Goal: Information Seeking & Learning: Learn about a topic

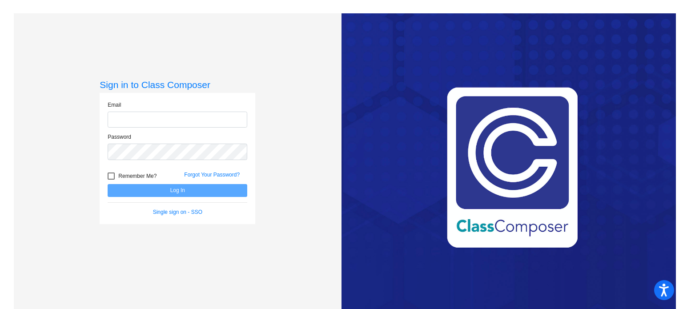
type input "[PERSON_NAME][EMAIL_ADDRESS][PERSON_NAME][DOMAIN_NAME]"
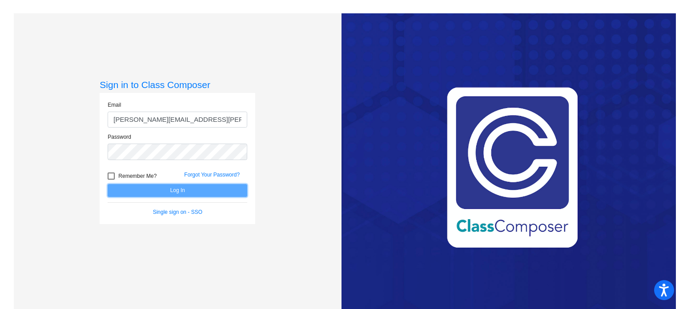
click at [169, 194] on button "Log In" at bounding box center [178, 190] width 140 height 13
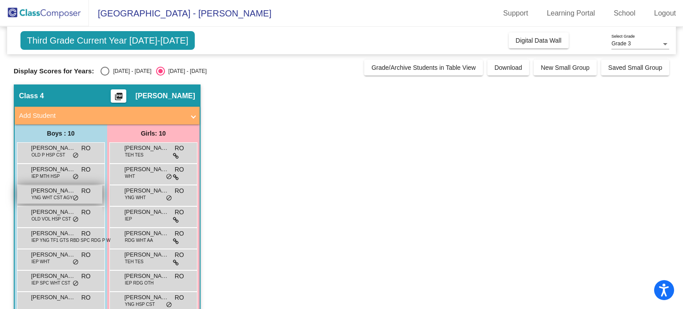
click at [41, 195] on span "YNG WHT CST AGY" at bounding box center [52, 197] width 41 height 7
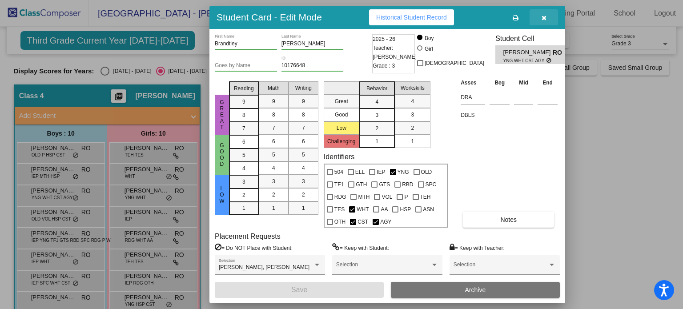
click at [546, 18] on icon "button" at bounding box center [544, 18] width 5 height 6
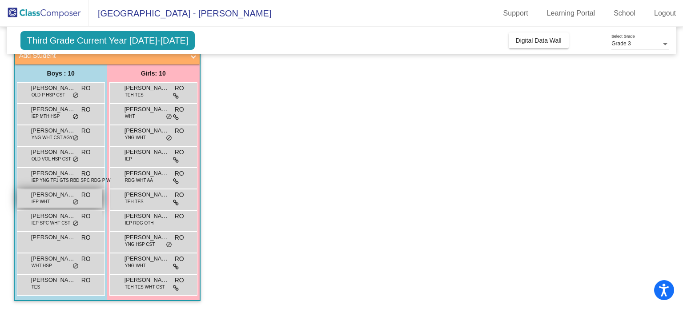
scroll to position [60, 0]
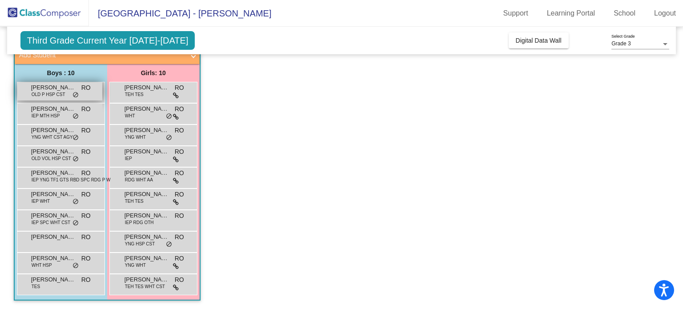
click at [59, 91] on span "OLD P HSP CST" at bounding box center [49, 94] width 34 height 7
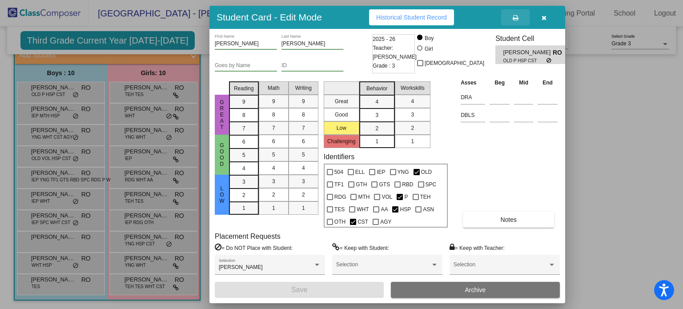
click at [516, 19] on icon at bounding box center [516, 18] width 6 height 6
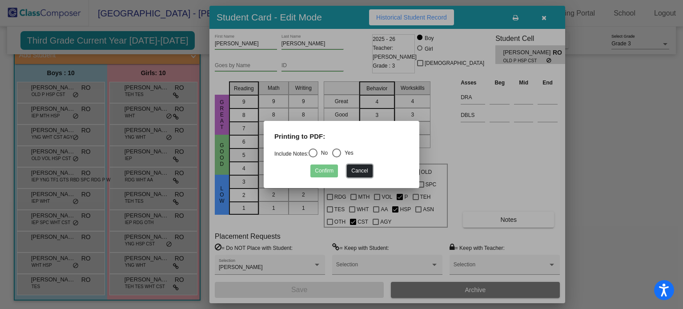
click at [364, 168] on button "Cancel" at bounding box center [359, 171] width 25 height 13
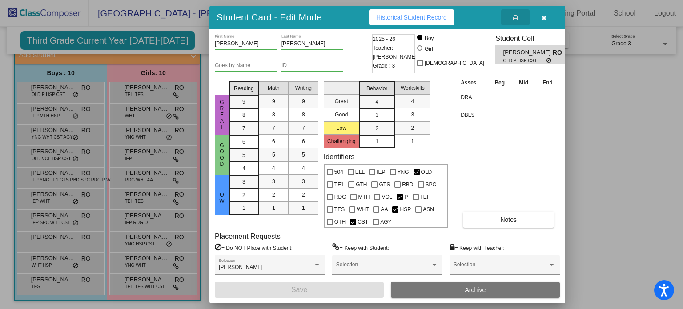
click at [55, 91] on div at bounding box center [341, 154] width 683 height 309
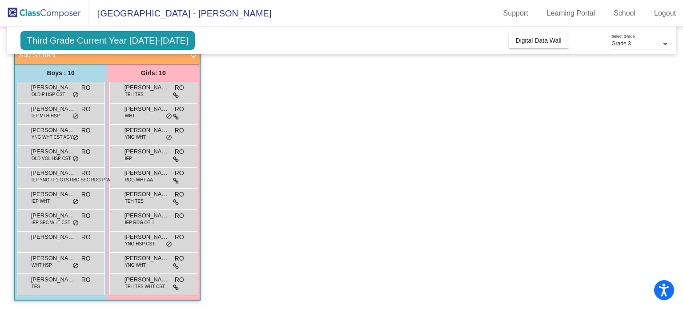
click at [55, 91] on span "OLD P HSP CST" at bounding box center [49, 94] width 34 height 7
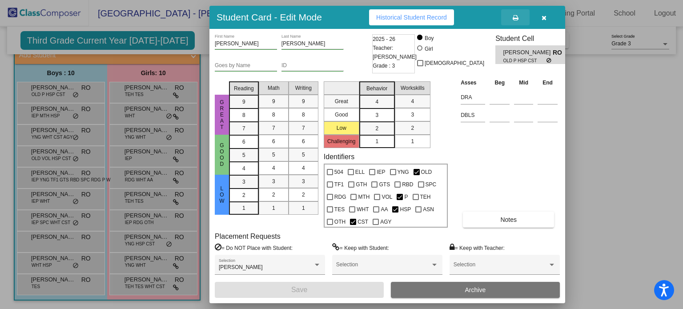
click at [513, 18] on icon at bounding box center [516, 18] width 6 height 6
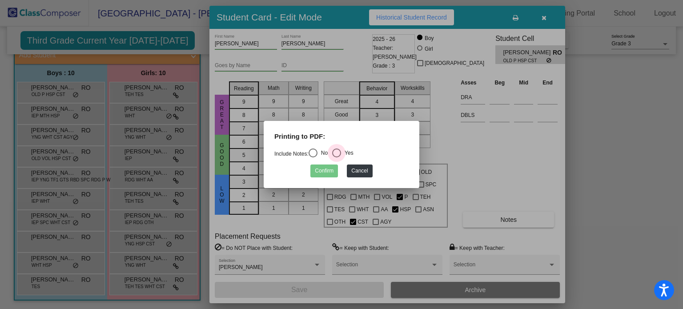
click at [341, 152] on div "Select an option" at bounding box center [336, 153] width 9 height 9
click at [337, 157] on input "Yes" at bounding box center [336, 157] width 0 height 0
radio input "true"
click at [326, 169] on button "Confirm" at bounding box center [324, 171] width 28 height 13
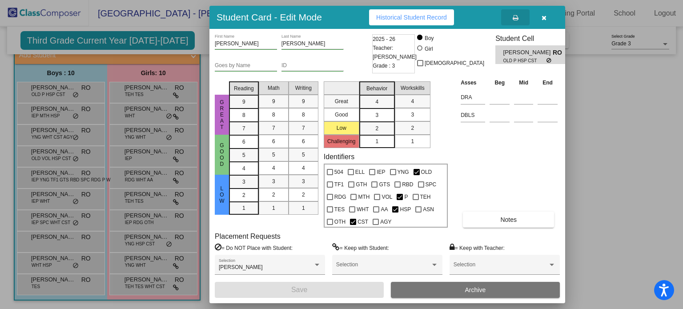
click at [544, 18] on icon "button" at bounding box center [544, 18] width 5 height 6
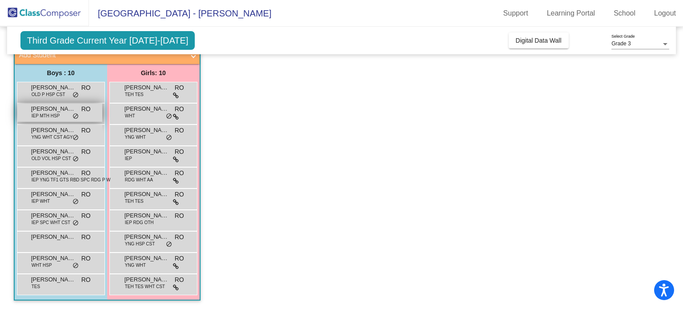
click at [42, 115] on span "IEP MTH HSP" at bounding box center [46, 116] width 28 height 7
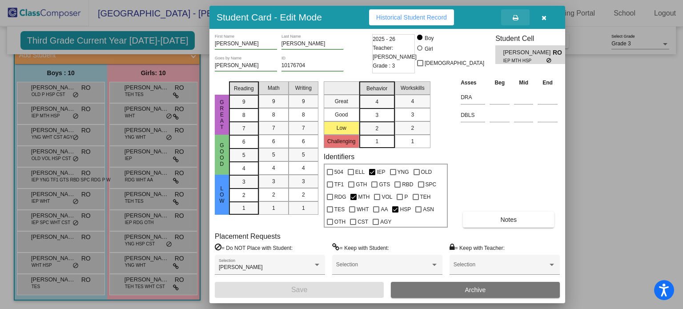
click at [514, 21] on button at bounding box center [515, 17] width 28 height 16
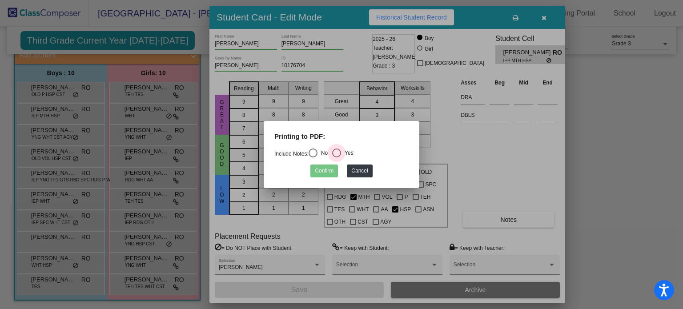
click at [338, 155] on div "Select an option" at bounding box center [336, 153] width 9 height 9
click at [337, 157] on input "Yes" at bounding box center [336, 157] width 0 height 0
radio input "true"
click at [325, 165] on button "Confirm" at bounding box center [324, 171] width 28 height 13
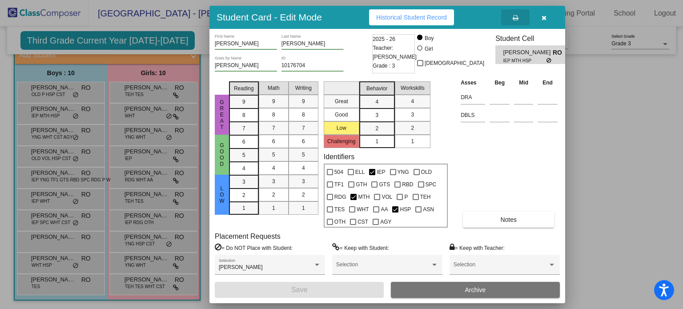
click at [542, 18] on icon "button" at bounding box center [544, 18] width 5 height 6
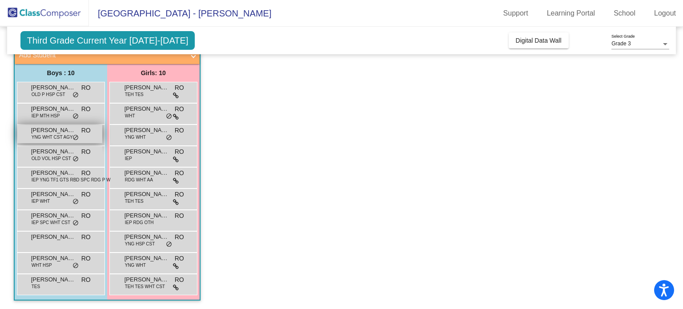
click at [61, 136] on span "YNG WHT CST AGY" at bounding box center [52, 137] width 41 height 7
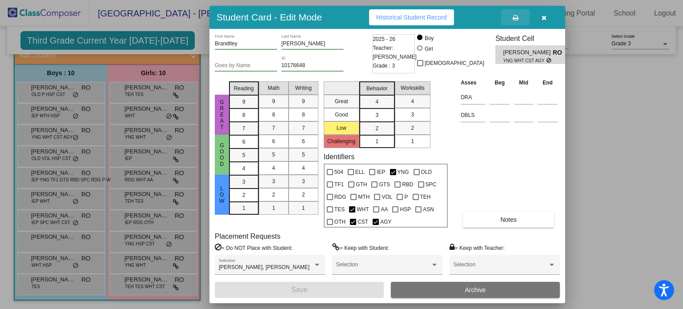
click at [516, 16] on icon at bounding box center [516, 18] width 6 height 6
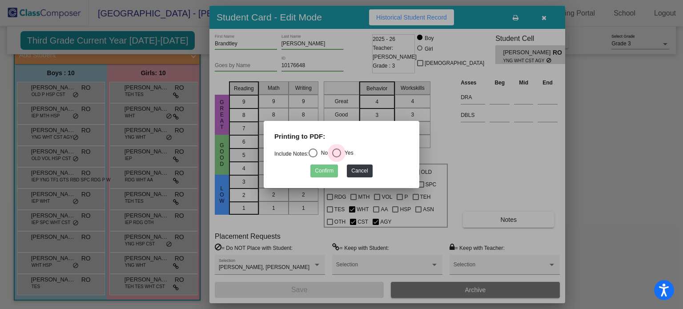
click at [341, 153] on div "Select an option" at bounding box center [336, 153] width 9 height 9
click at [337, 157] on input "Yes" at bounding box center [336, 157] width 0 height 0
radio input "true"
click at [331, 167] on button "Confirm" at bounding box center [324, 171] width 28 height 13
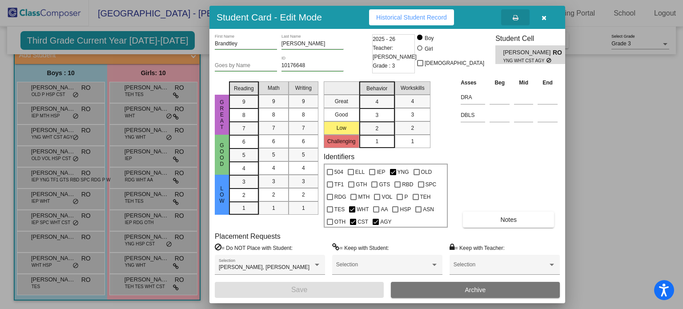
click at [457, 134] on div "Great Good Low Reading 9 8 7 6 5 4 3 2 1 Math 9 8 7 6 5 4 3 2 1 Writing 9 8 7 6…" at bounding box center [387, 153] width 345 height 150
click at [317, 266] on div at bounding box center [317, 265] width 8 height 6
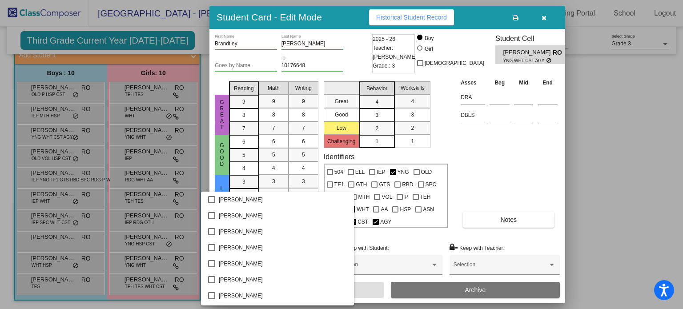
scroll to position [268, 0]
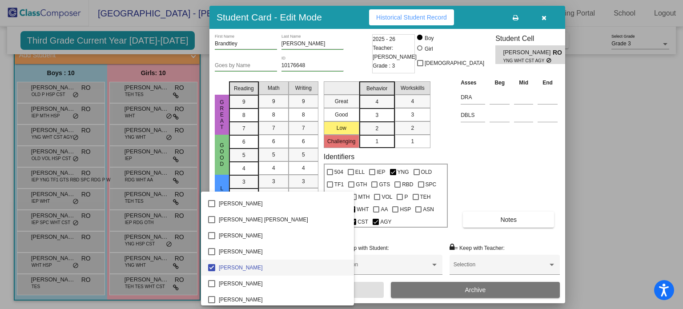
click at [588, 146] on div at bounding box center [341, 154] width 683 height 309
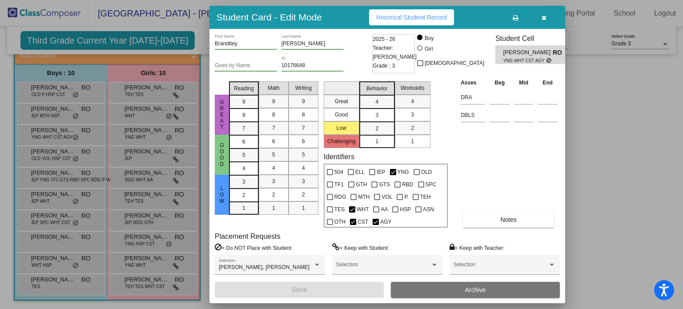
click at [423, 16] on span "Historical Student Record" at bounding box center [411, 17] width 71 height 7
click at [542, 16] on icon "button" at bounding box center [544, 18] width 5 height 6
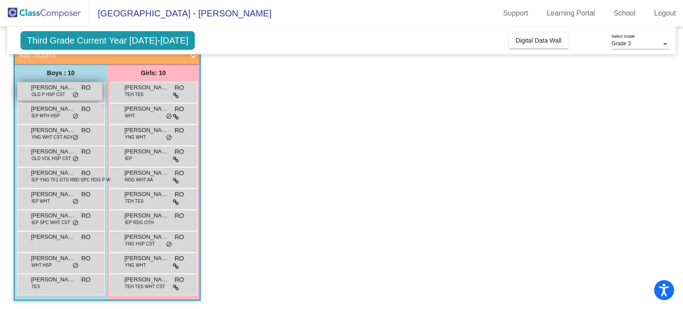
click at [55, 88] on span "[PERSON_NAME]" at bounding box center [53, 87] width 44 height 9
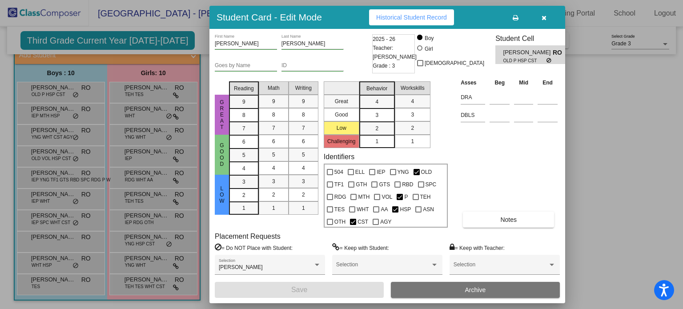
click at [412, 19] on span "Historical Student Record" at bounding box center [411, 17] width 71 height 7
click at [544, 18] on icon "button" at bounding box center [544, 18] width 5 height 6
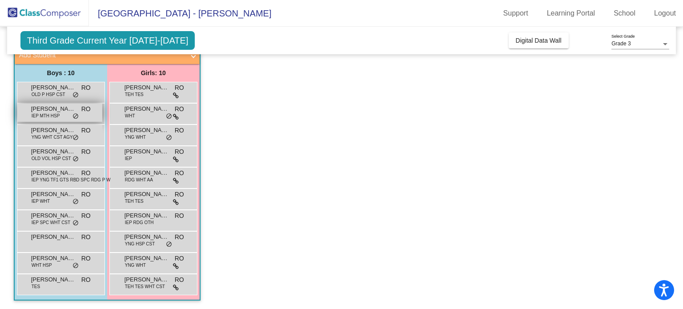
click at [45, 115] on span "IEP MTH HSP" at bounding box center [46, 116] width 28 height 7
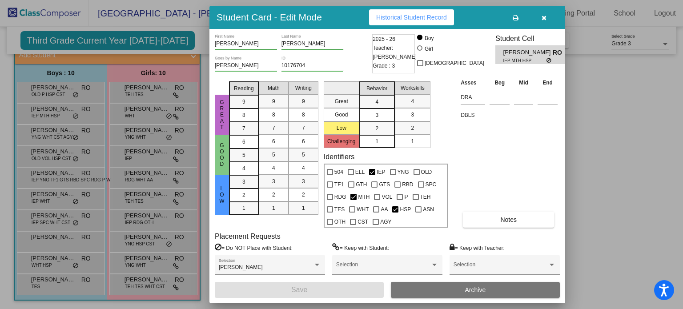
click at [390, 17] on span "Historical Student Record" at bounding box center [411, 17] width 71 height 7
click at [545, 14] on span "button" at bounding box center [544, 17] width 5 height 7
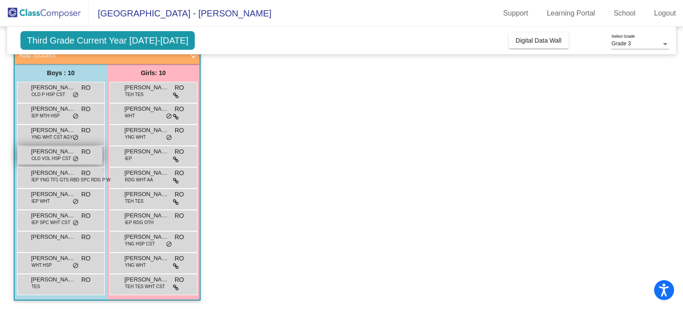
click at [53, 151] on span "[PERSON_NAME]" at bounding box center [53, 151] width 44 height 9
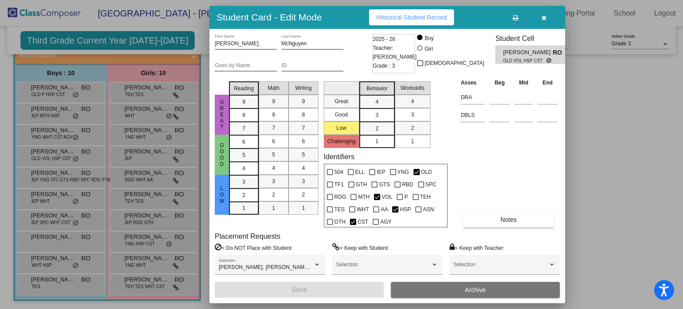
click at [404, 17] on span "Historical Student Record" at bounding box center [411, 17] width 71 height 7
click at [543, 17] on icon "button" at bounding box center [544, 18] width 5 height 6
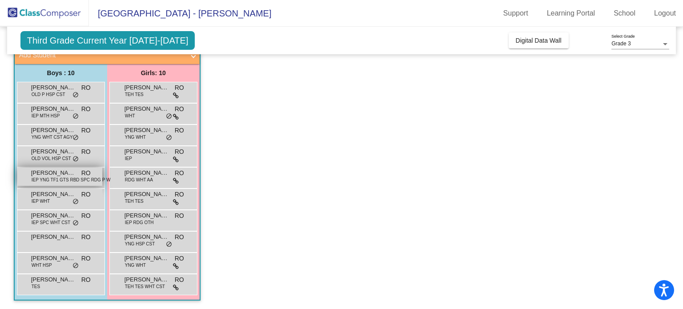
click at [53, 174] on span "[PERSON_NAME]" at bounding box center [53, 173] width 44 height 9
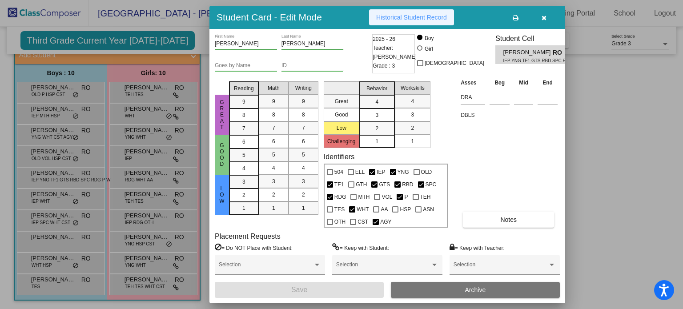
click at [407, 14] on span "Historical Student Record" at bounding box center [411, 17] width 71 height 7
click at [544, 15] on icon "button" at bounding box center [544, 18] width 5 height 6
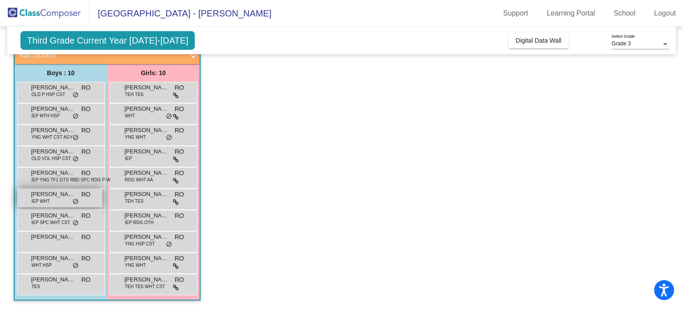
click at [50, 192] on span "[PERSON_NAME]" at bounding box center [53, 194] width 44 height 9
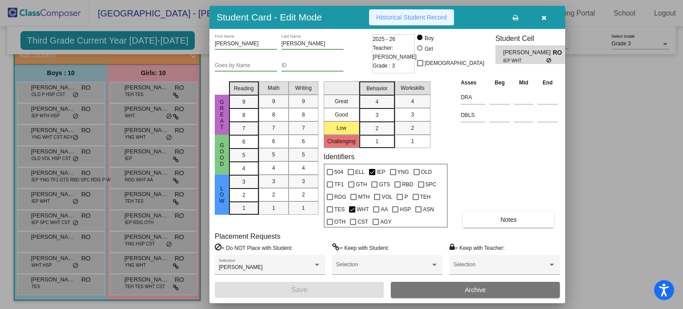
click at [408, 16] on span "Historical Student Record" at bounding box center [411, 17] width 71 height 7
click at [546, 16] on button "button" at bounding box center [544, 17] width 28 height 16
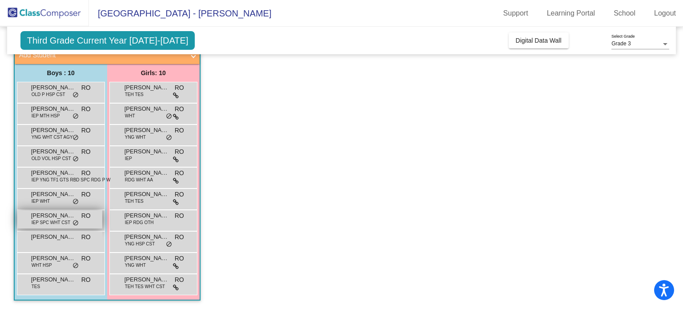
click at [47, 217] on span "[PERSON_NAME]" at bounding box center [53, 215] width 44 height 9
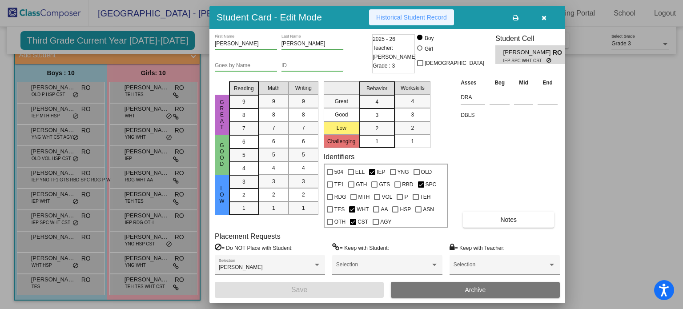
click at [400, 19] on span "Historical Student Record" at bounding box center [411, 17] width 71 height 7
click at [548, 14] on button "button" at bounding box center [544, 17] width 28 height 16
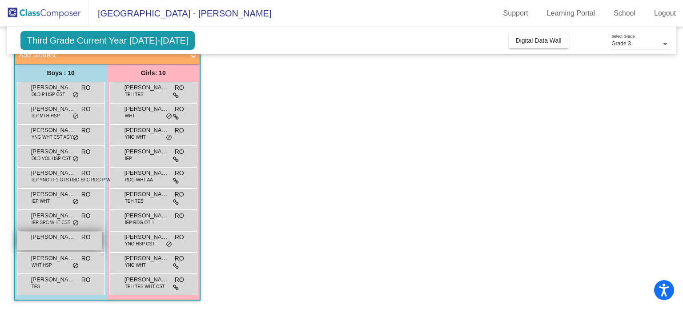
click at [39, 238] on span "[PERSON_NAME]" at bounding box center [53, 237] width 44 height 9
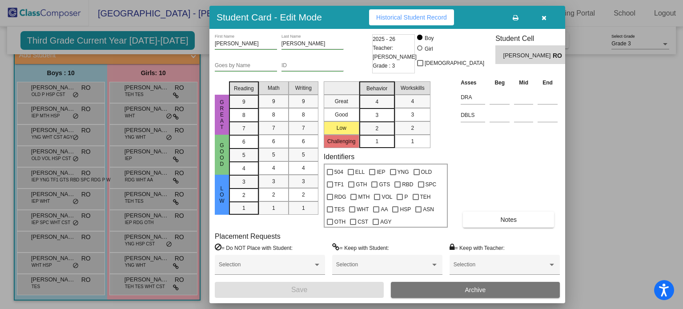
click at [402, 19] on span "Historical Student Record" at bounding box center [411, 17] width 71 height 7
click at [546, 15] on icon "button" at bounding box center [544, 18] width 5 height 6
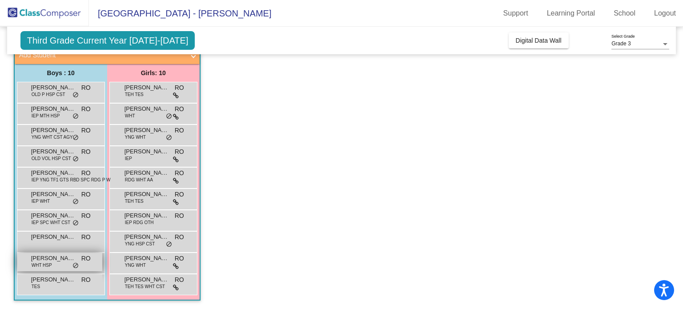
click at [51, 263] on span "WHT HSP" at bounding box center [42, 265] width 20 height 7
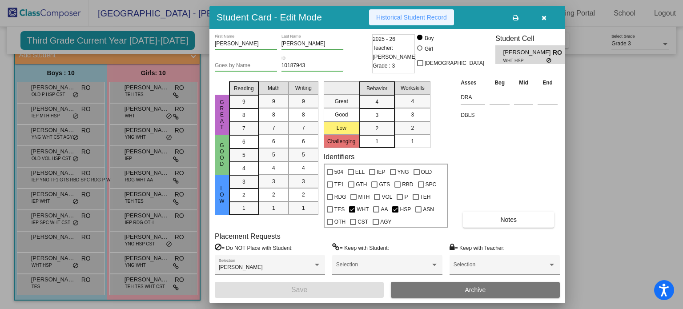
click at [402, 16] on span "Historical Student Record" at bounding box center [411, 17] width 71 height 7
click at [542, 16] on icon "button" at bounding box center [544, 18] width 5 height 6
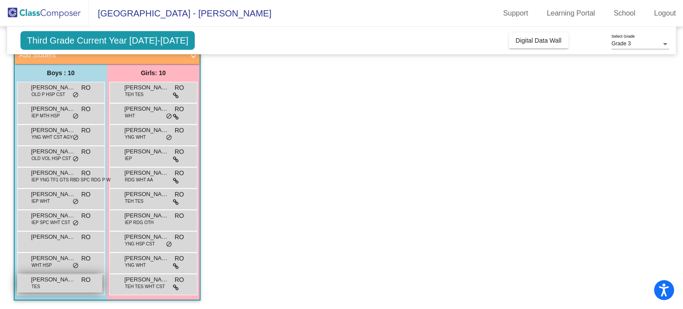
click at [62, 276] on span "[PERSON_NAME]" at bounding box center [53, 279] width 44 height 9
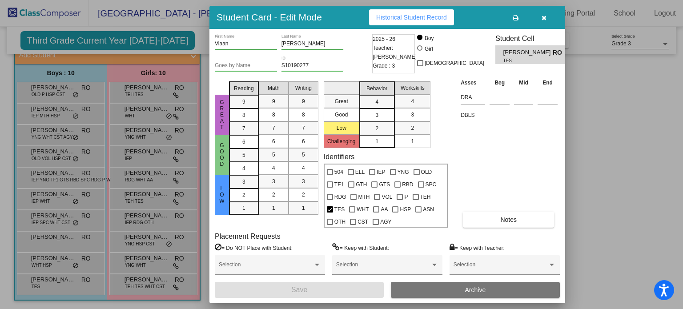
click at [406, 21] on button "Historical Student Record" at bounding box center [411, 17] width 85 height 16
click at [544, 16] on icon "button" at bounding box center [544, 18] width 5 height 6
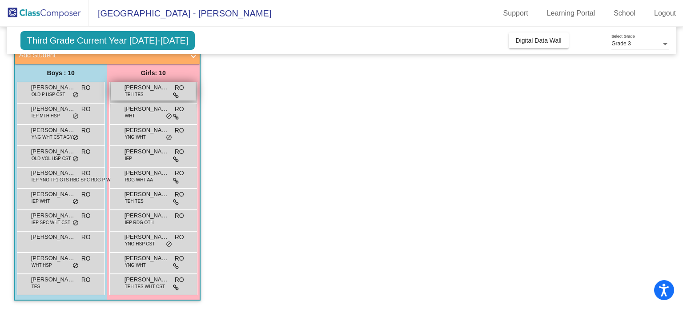
click at [147, 88] on span "[PERSON_NAME]" at bounding box center [147, 87] width 44 height 9
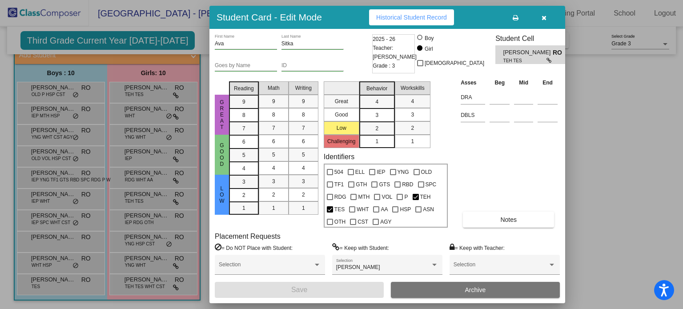
click at [406, 20] on span "Historical Student Record" at bounding box center [411, 17] width 71 height 7
click at [542, 19] on icon "button" at bounding box center [544, 18] width 5 height 6
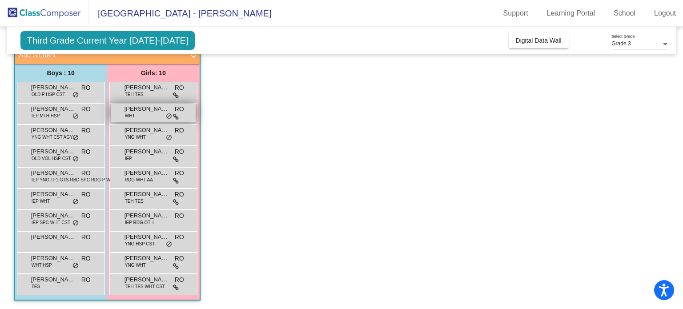
click at [149, 113] on span "[PERSON_NAME]" at bounding box center [147, 108] width 44 height 9
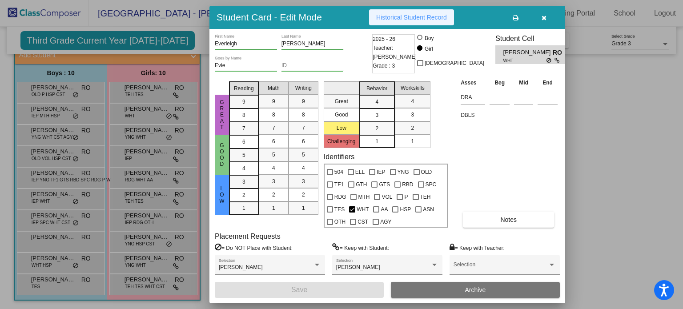
click at [422, 13] on button "Historical Student Record" at bounding box center [411, 17] width 85 height 16
click at [542, 18] on icon "button" at bounding box center [544, 18] width 5 height 6
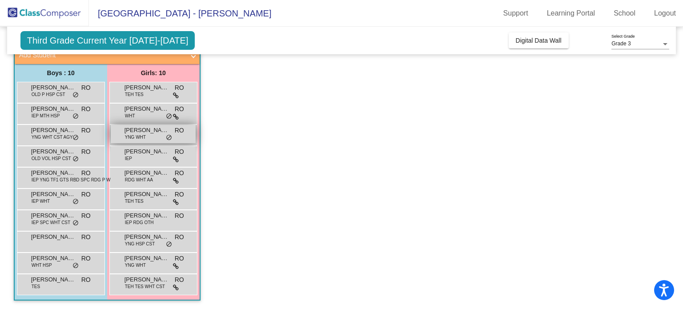
click at [142, 135] on span "YNG WHT" at bounding box center [135, 137] width 21 height 7
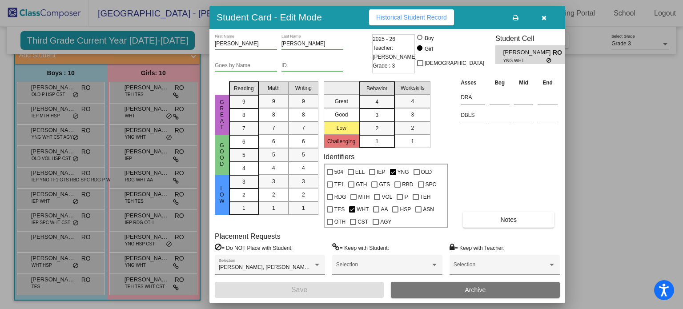
click at [427, 15] on span "Historical Student Record" at bounding box center [411, 17] width 71 height 7
click at [543, 16] on icon "button" at bounding box center [544, 18] width 5 height 6
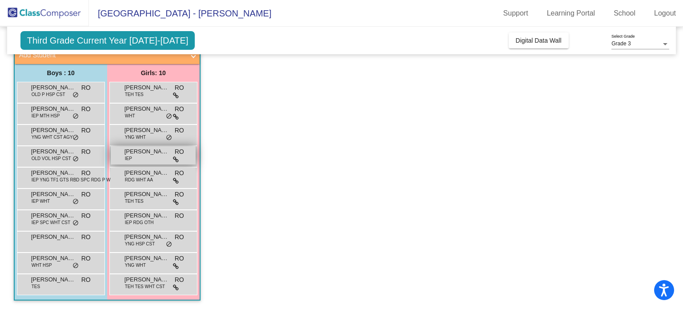
click at [153, 156] on div "[PERSON_NAME] IEP RO lock do_not_disturb_alt" at bounding box center [153, 155] width 85 height 18
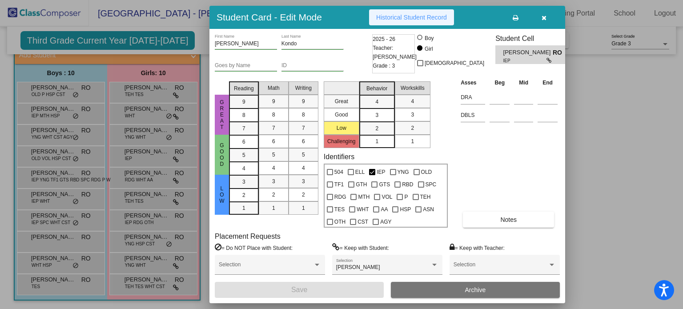
click at [410, 19] on span "Historical Student Record" at bounding box center [411, 17] width 71 height 7
click at [546, 16] on button "button" at bounding box center [544, 17] width 28 height 16
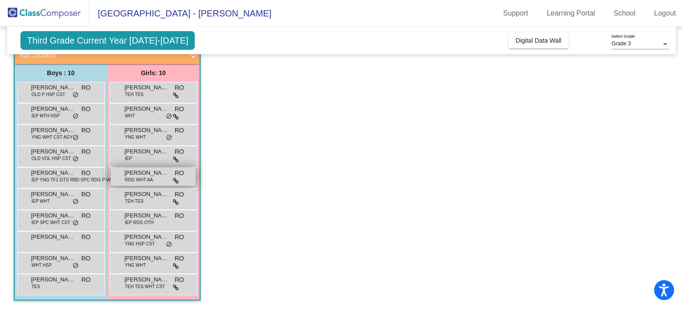
click at [145, 177] on span "RDG WHT AA" at bounding box center [139, 180] width 28 height 7
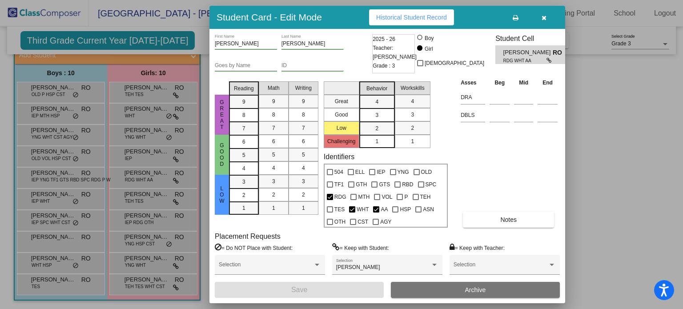
click at [410, 11] on button "Historical Student Record" at bounding box center [411, 17] width 85 height 16
click at [542, 19] on icon "button" at bounding box center [544, 18] width 5 height 6
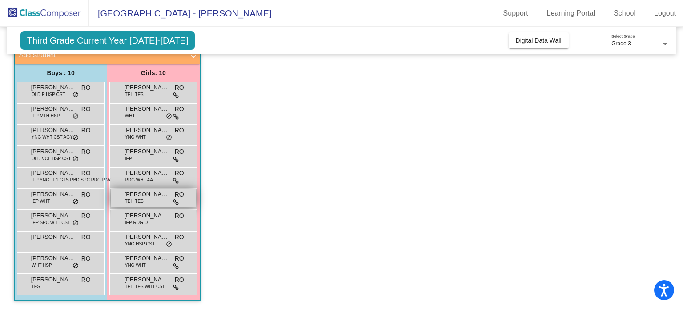
click at [141, 197] on span "[PERSON_NAME]" at bounding box center [147, 194] width 44 height 9
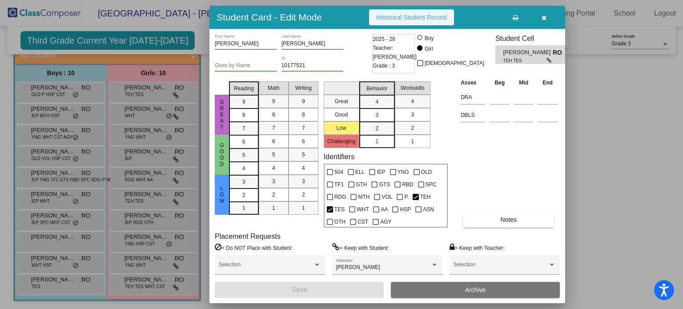
click at [414, 16] on span "Historical Student Record" at bounding box center [411, 17] width 71 height 7
click at [541, 17] on button "button" at bounding box center [544, 17] width 28 height 16
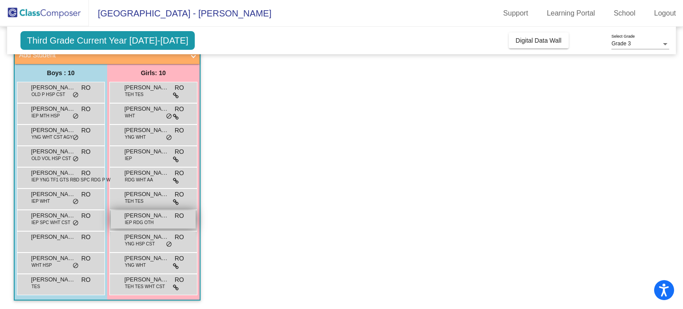
click at [150, 218] on span "[PERSON_NAME]" at bounding box center [147, 215] width 44 height 9
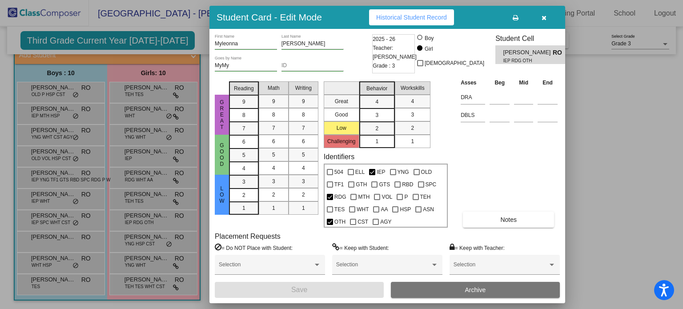
click at [406, 20] on span "Historical Student Record" at bounding box center [411, 17] width 71 height 7
click at [542, 18] on icon "button" at bounding box center [544, 18] width 5 height 6
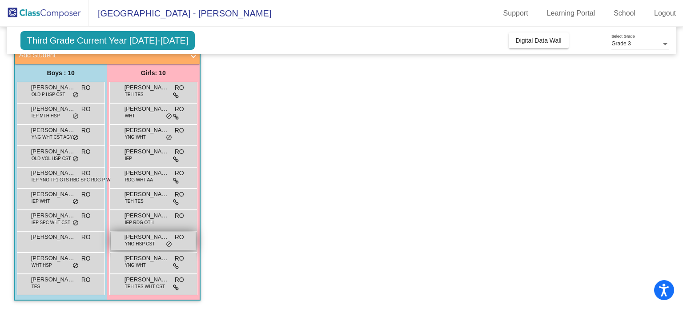
click at [141, 234] on span "[PERSON_NAME]" at bounding box center [147, 237] width 44 height 9
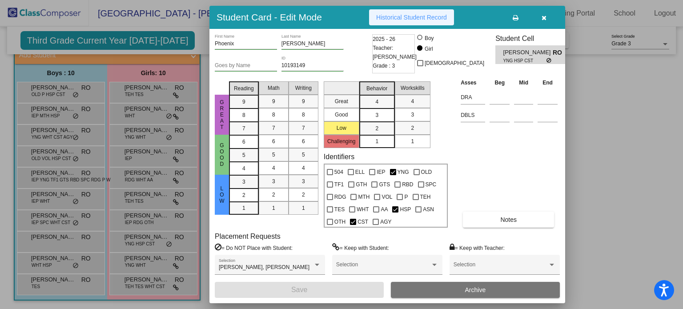
click at [409, 19] on span "Historical Student Record" at bounding box center [411, 17] width 71 height 7
click at [542, 16] on icon "button" at bounding box center [544, 18] width 5 height 6
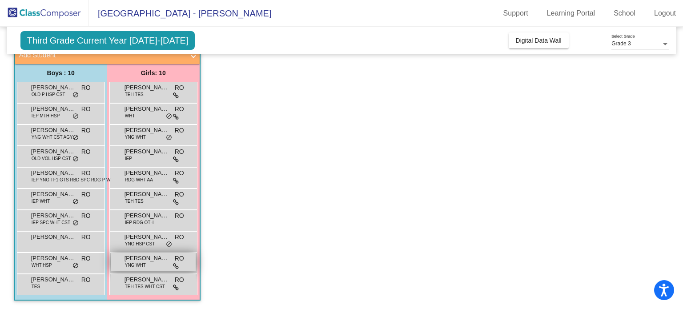
click at [145, 262] on span "YNG WHT" at bounding box center [135, 265] width 21 height 7
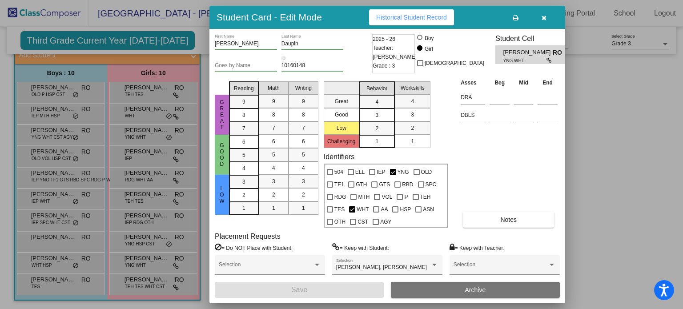
click at [404, 15] on span "Historical Student Record" at bounding box center [411, 17] width 71 height 7
click at [542, 17] on icon "button" at bounding box center [544, 18] width 5 height 6
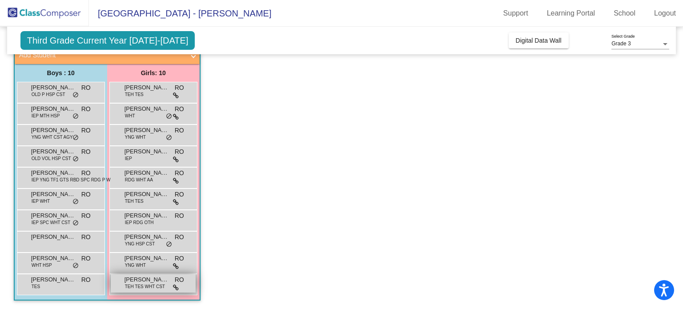
click at [138, 284] on span "TEH TES WHT CST" at bounding box center [145, 286] width 40 height 7
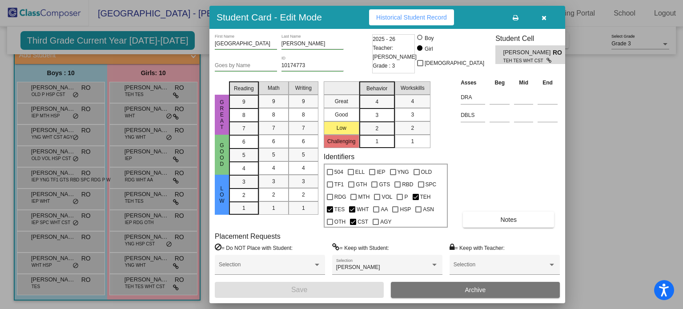
click at [404, 19] on span "Historical Student Record" at bounding box center [411, 17] width 71 height 7
click at [544, 13] on button "button" at bounding box center [544, 17] width 28 height 16
